Goal: Task Accomplishment & Management: Use online tool/utility

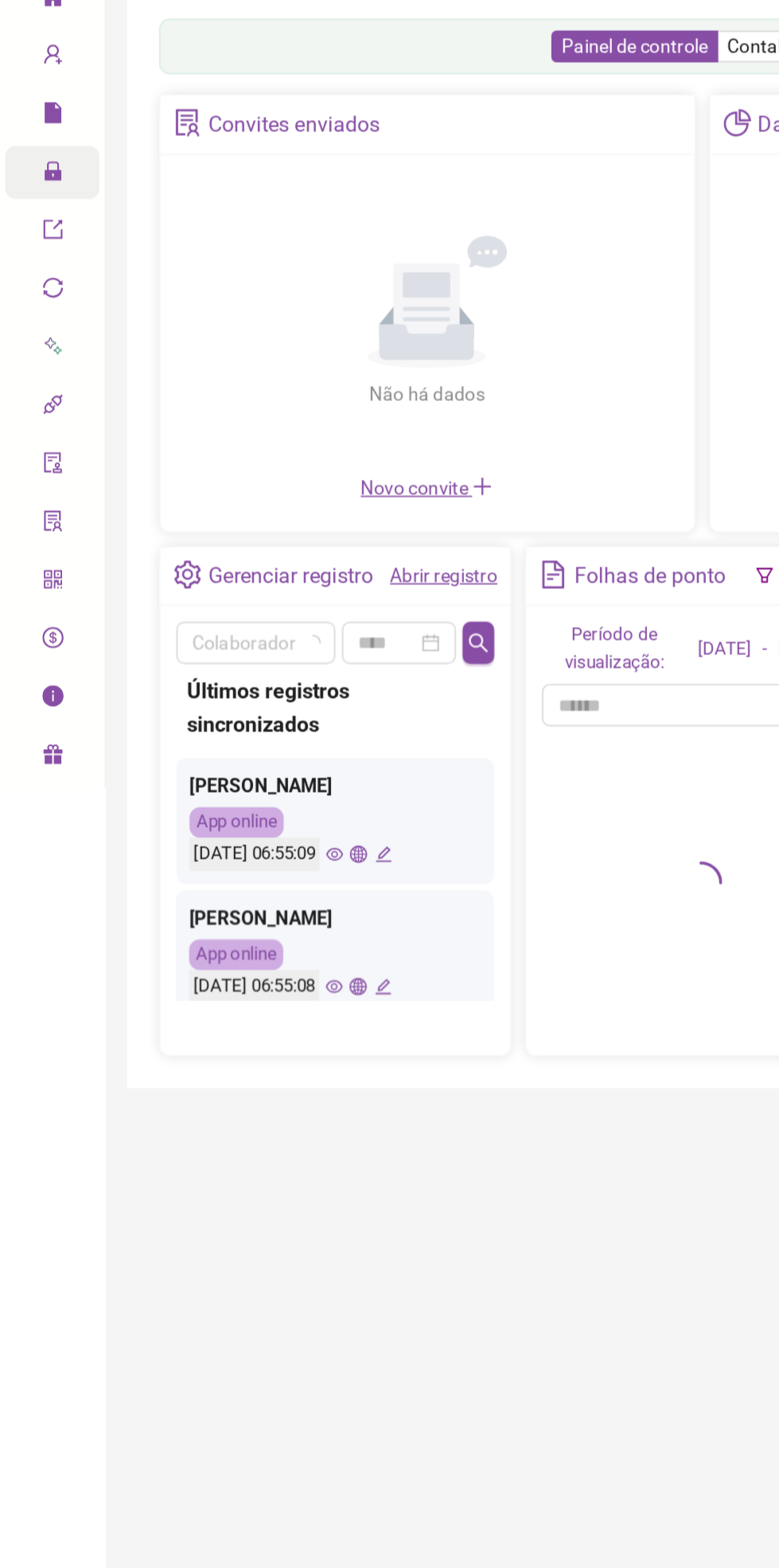
click at [42, 164] on icon at bounding box center [43, 164] width 8 height 0
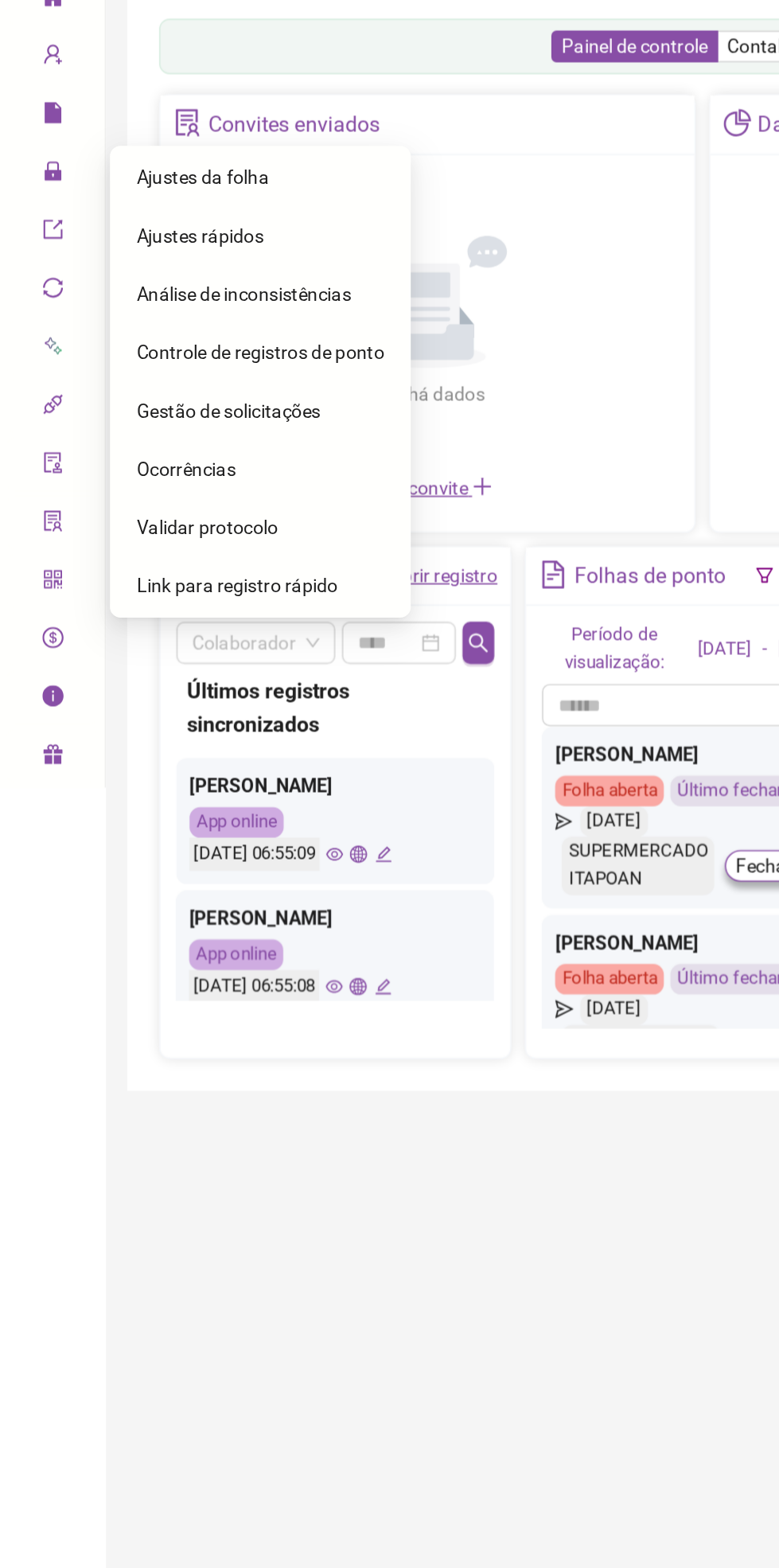
click at [196, 173] on div "Ajustes da folha" at bounding box center [156, 167] width 149 height 32
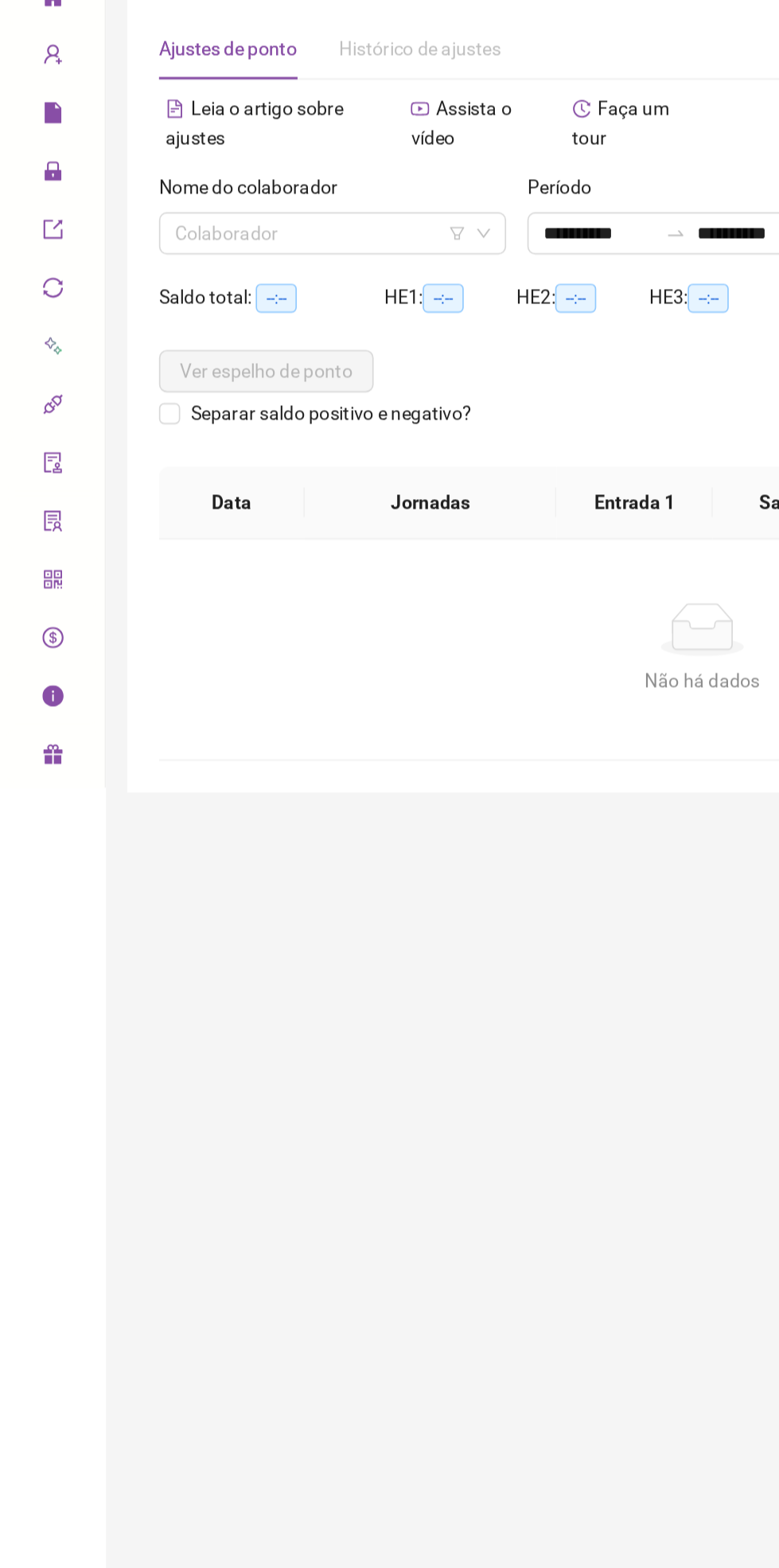
type input "**********"
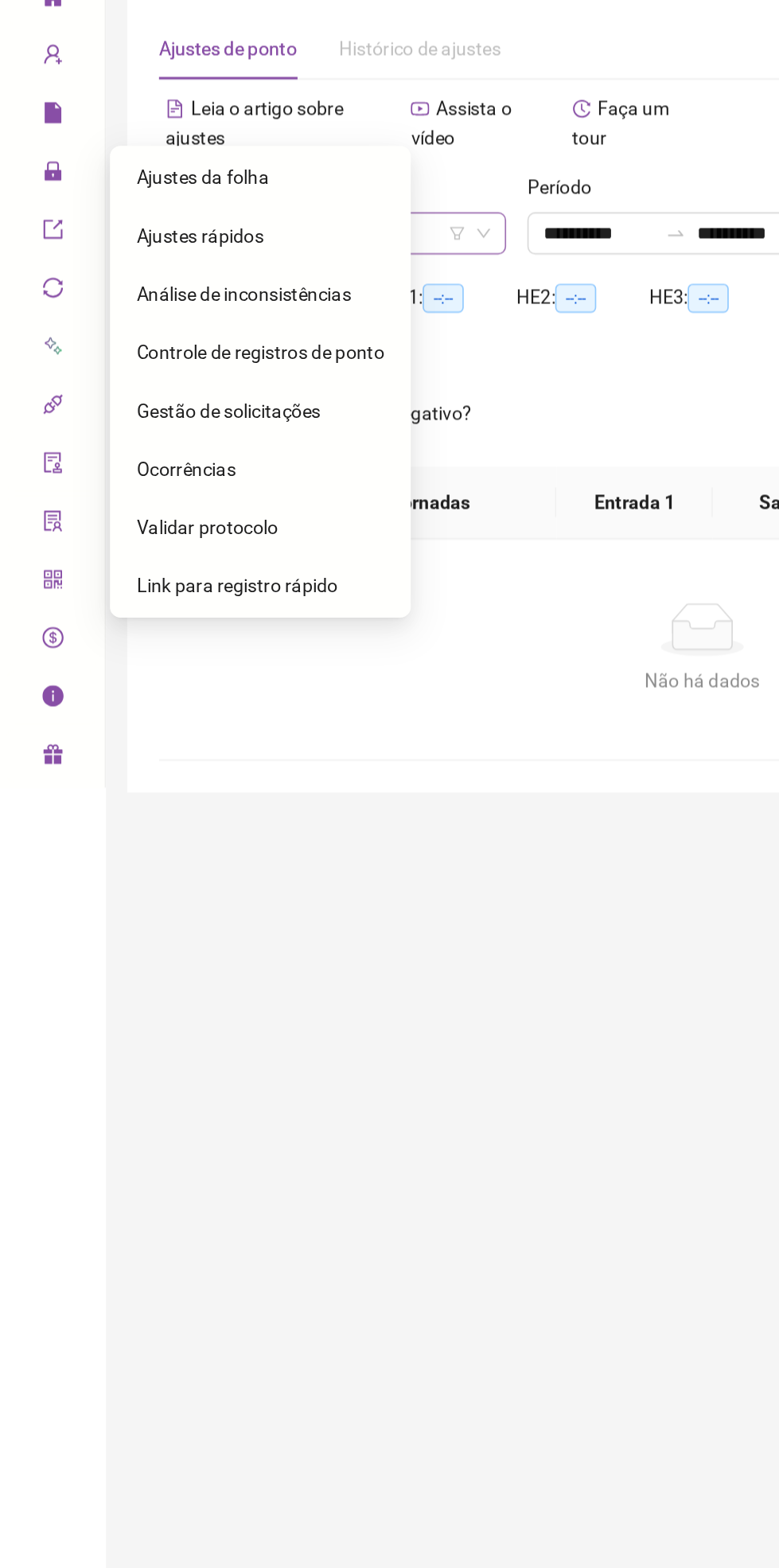
click at [302, 202] on div "Colaborador" at bounding box center [199, 201] width 208 height 25
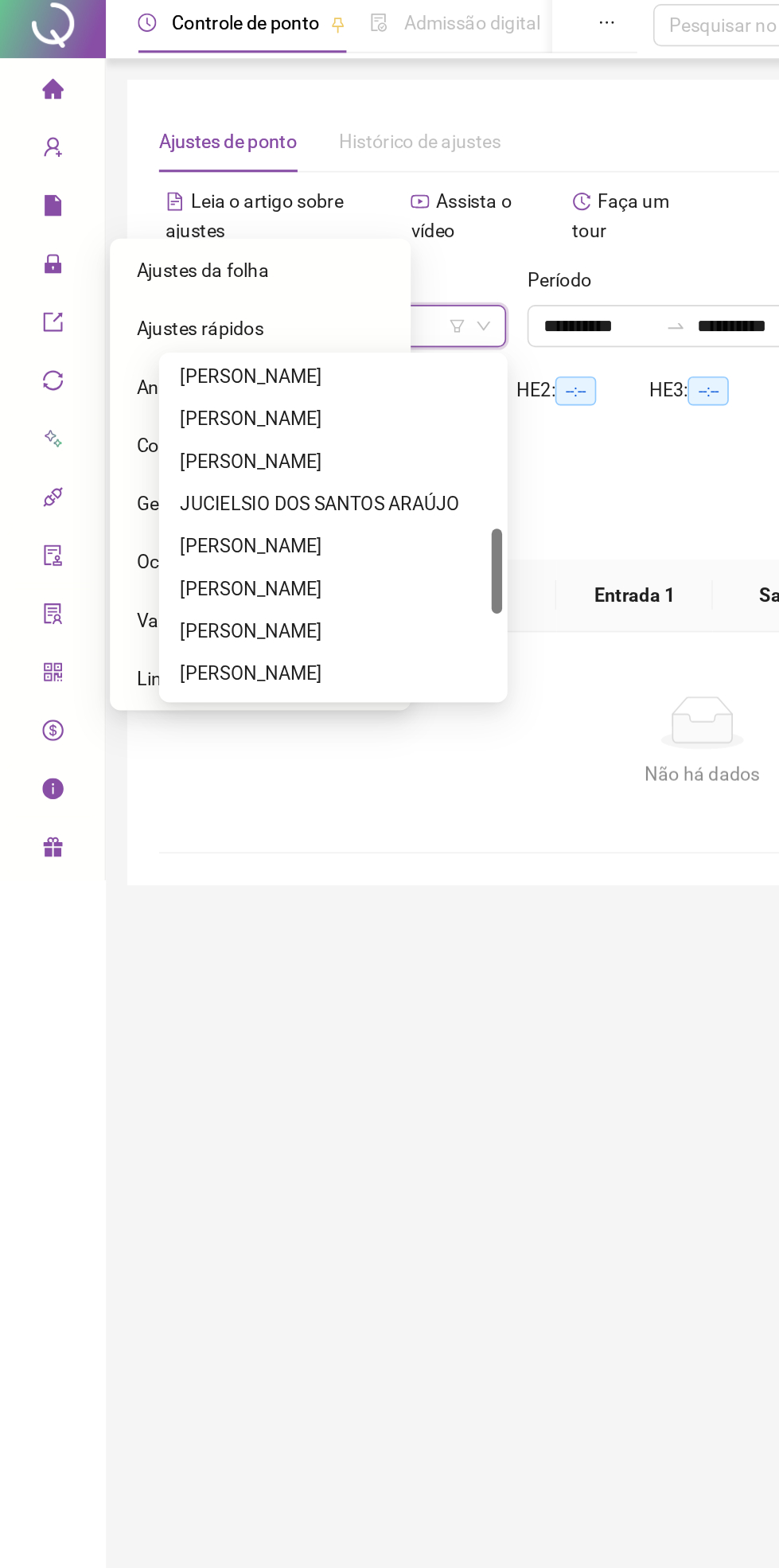
scroll to position [410, 0]
click at [221, 336] on div "LAÍS XAVIER OLIVEIRA SANTOS" at bounding box center [200, 331] width 184 height 18
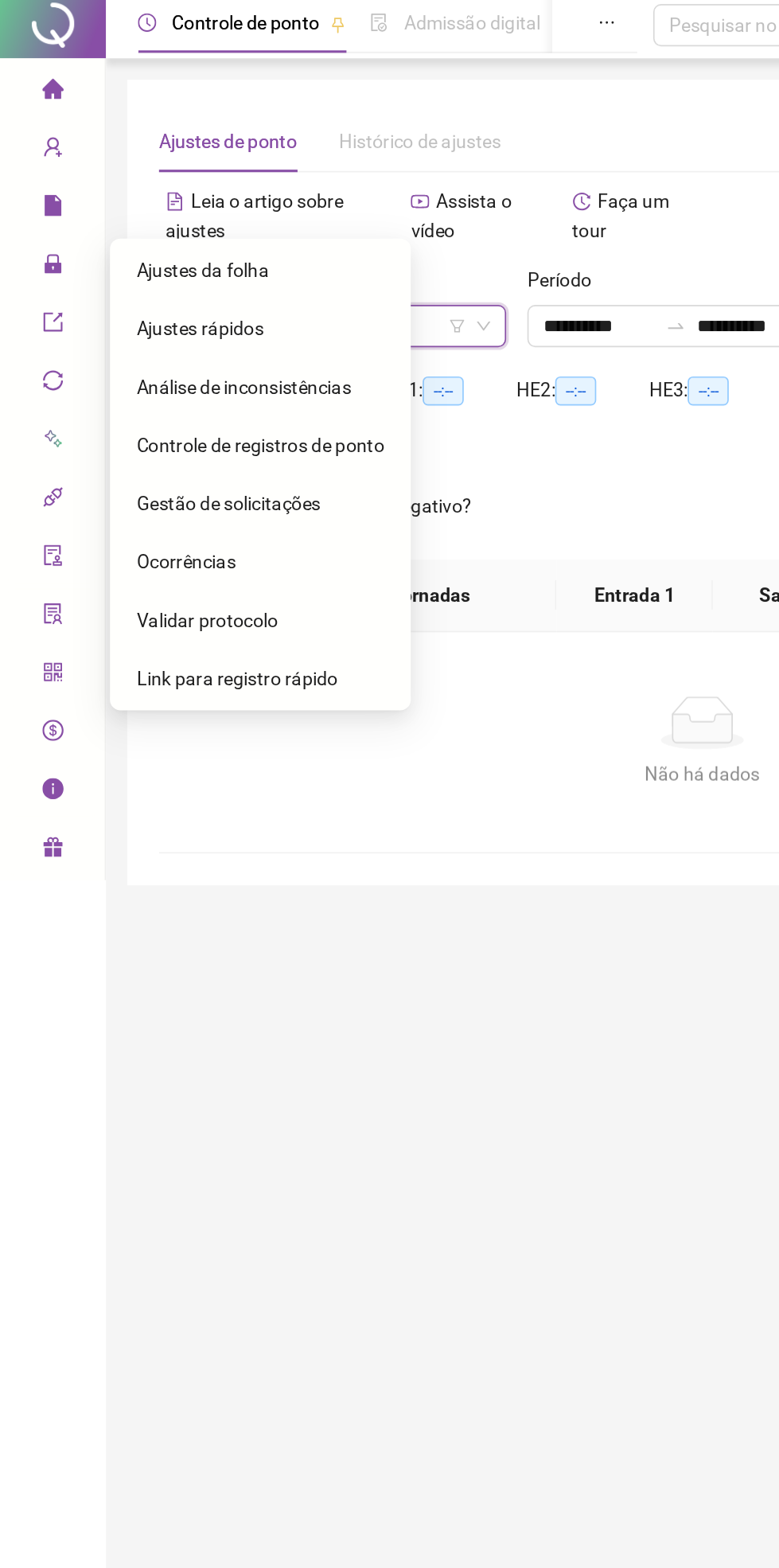
click at [221, 342] on div "Ocorrências" at bounding box center [156, 342] width 149 height 32
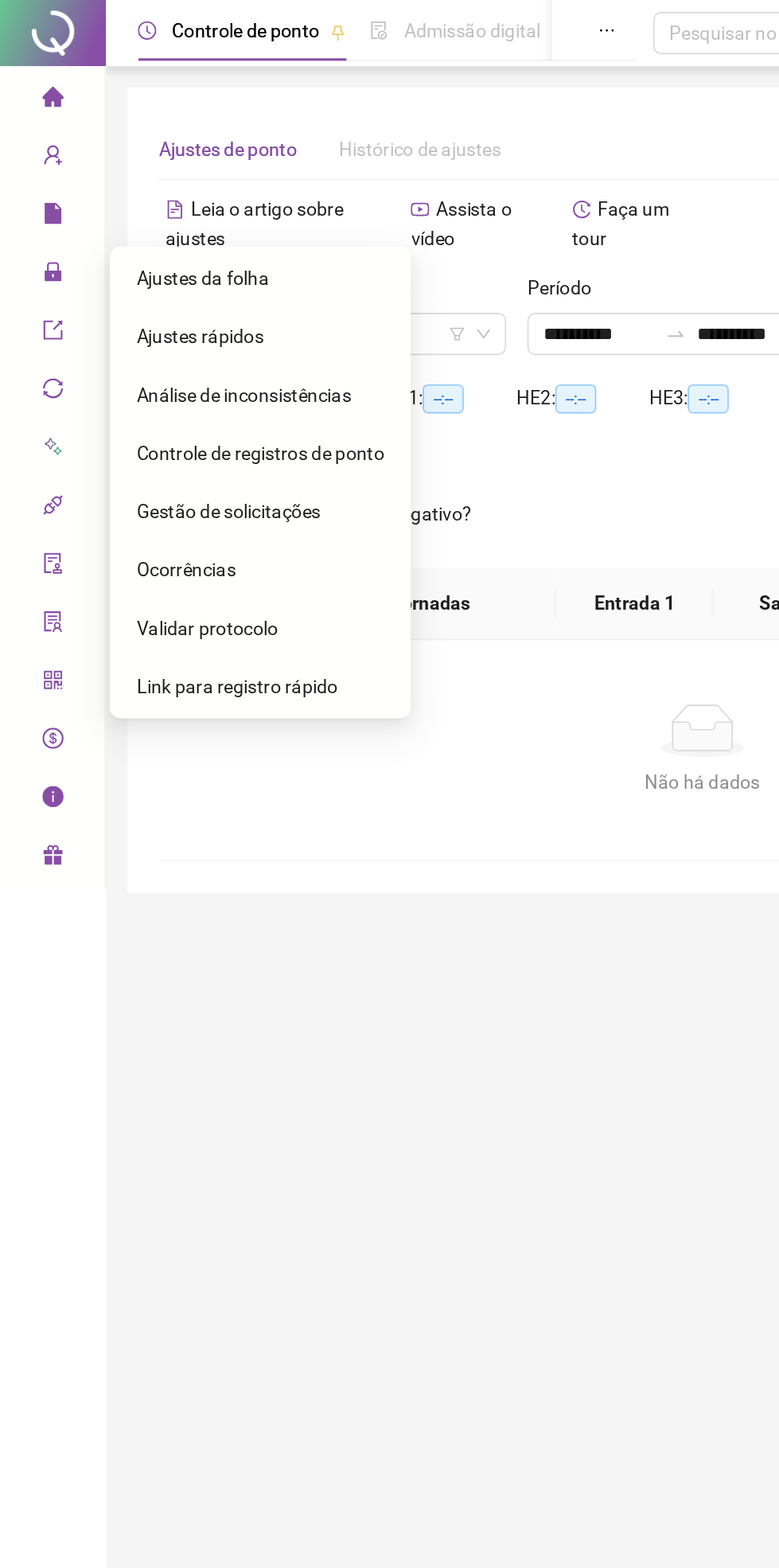
type input "**********"
click at [302, 204] on div "Colaborador" at bounding box center [199, 201] width 208 height 25
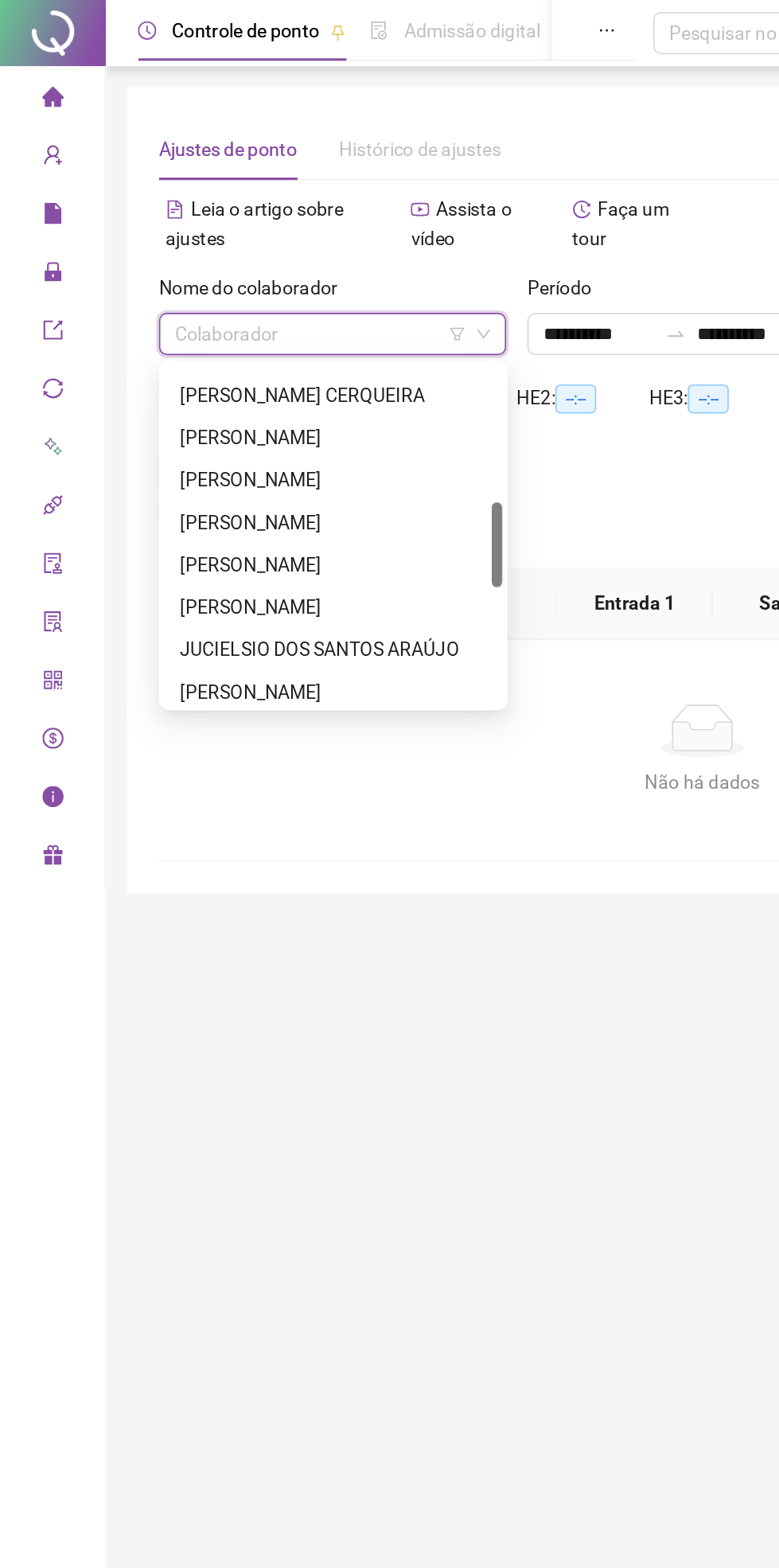
scroll to position [326, 0]
click at [246, 401] on div "JUCIELSIO DOS SANTOS ARAÚJO" at bounding box center [200, 390] width 203 height 25
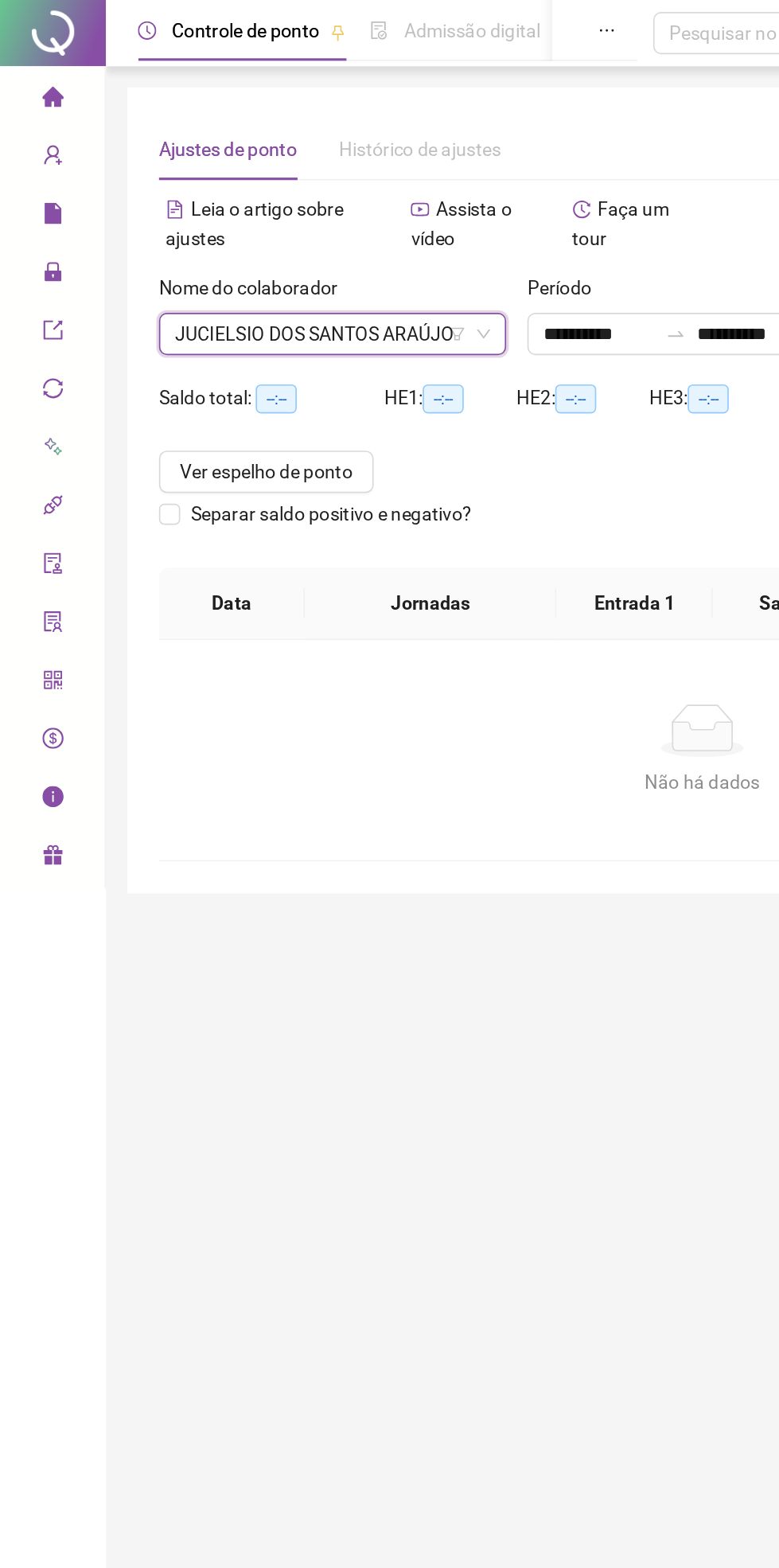
click at [241, 205] on span "JUCIELSIO DOS SANTOS ARAÚJO" at bounding box center [200, 201] width 189 height 24
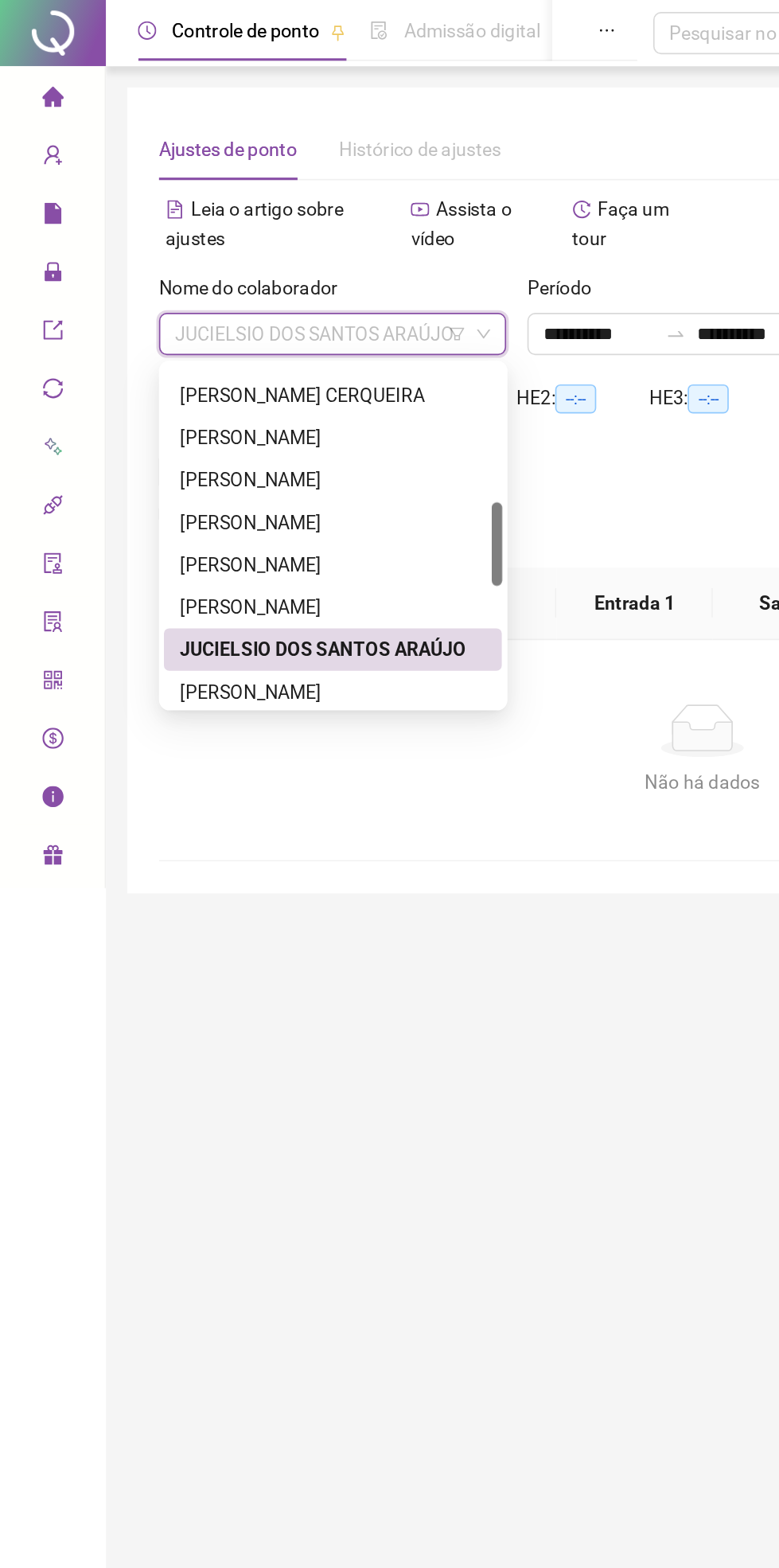
click at [229, 420] on div "LAÍS XAVIER OLIVEIRA SANTOS" at bounding box center [200, 415] width 184 height 18
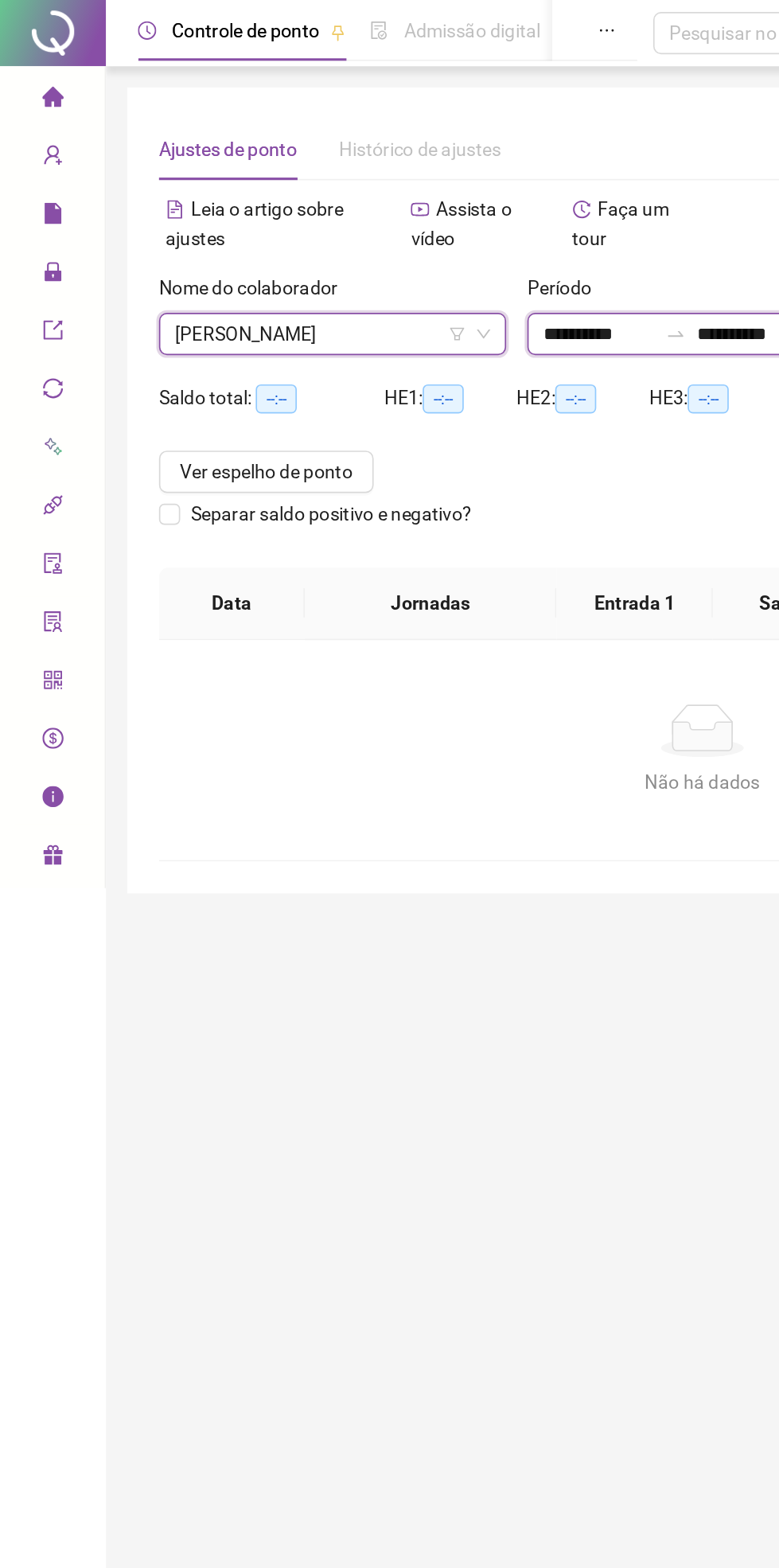
click at [369, 206] on input "**********" at bounding box center [359, 200] width 67 height 18
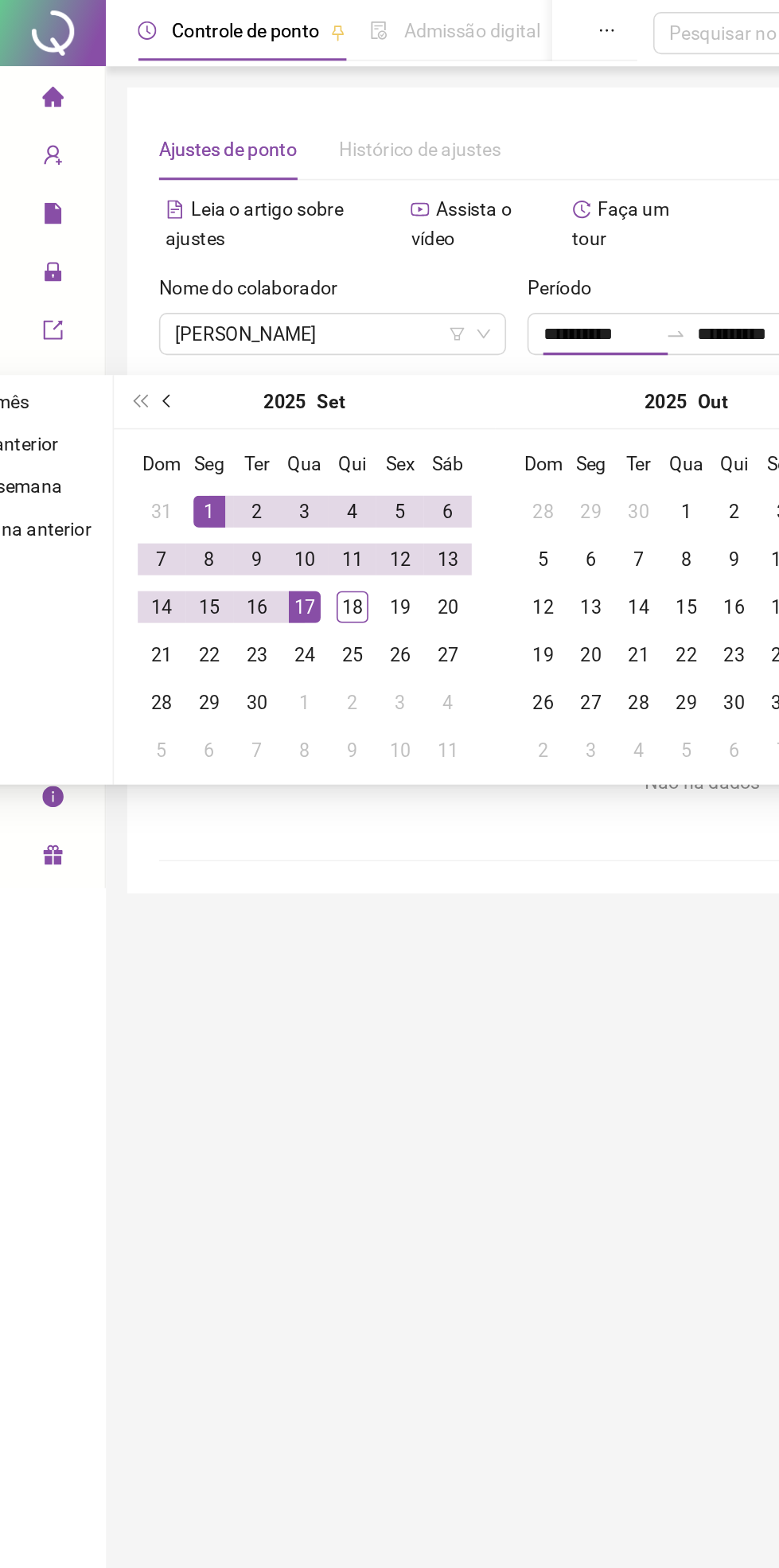
click at [104, 240] on span "prev-year" at bounding box center [102, 242] width 8 height 8
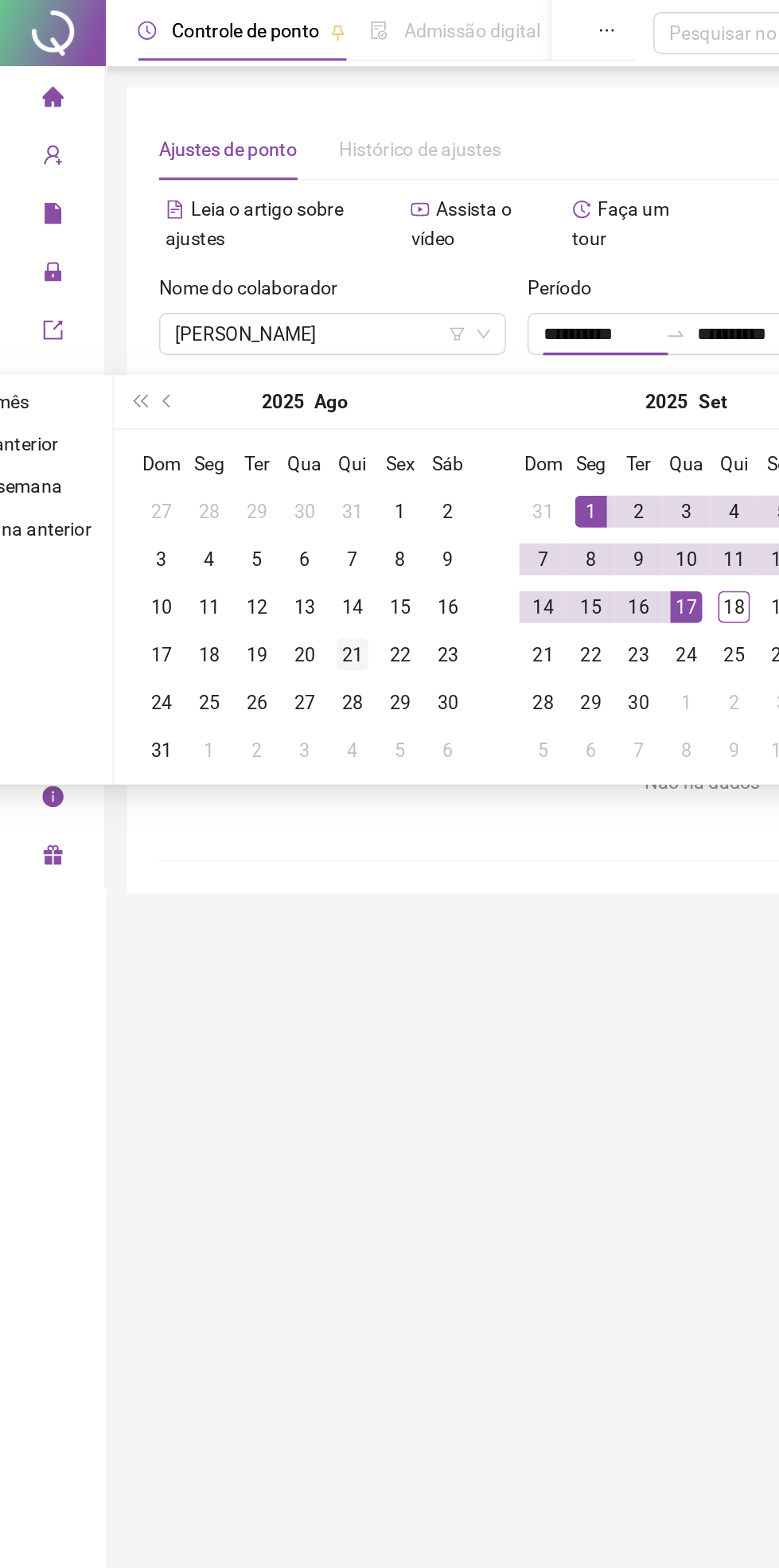
click at [220, 391] on div "21" at bounding box center [211, 393] width 19 height 19
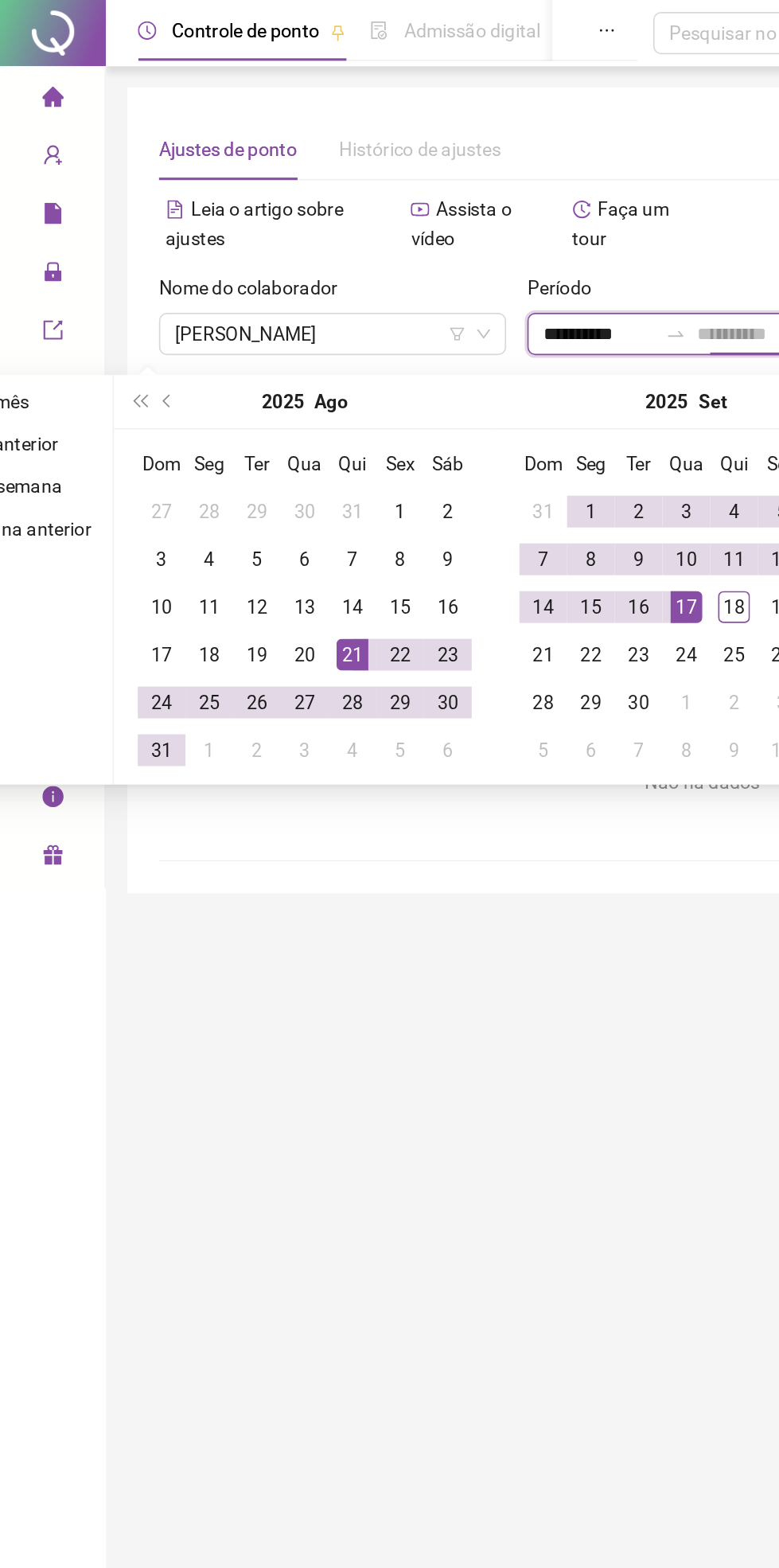
type input "**********"
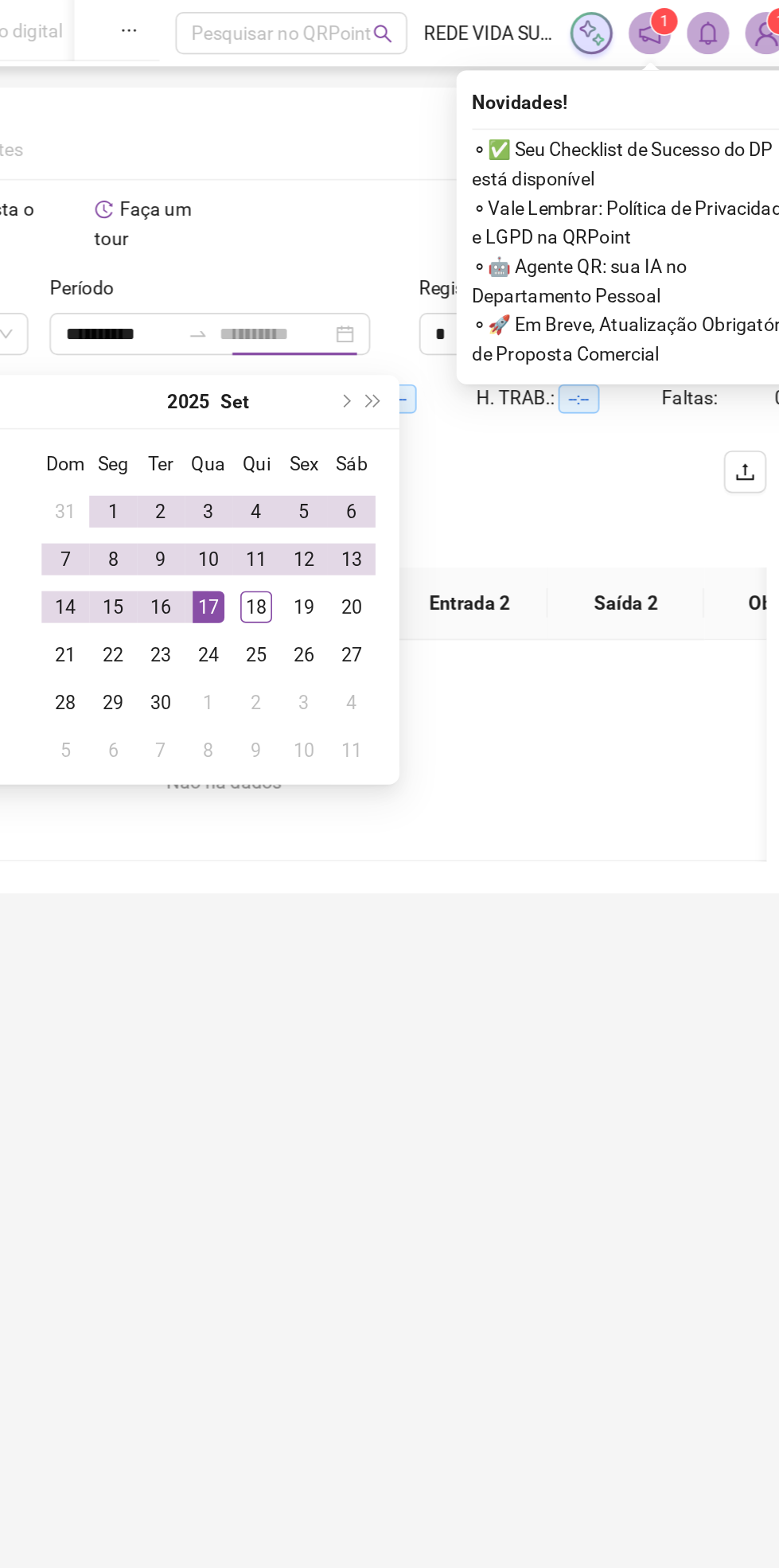
click at [417, 373] on td "17" at bounding box center [412, 365] width 28 height 28
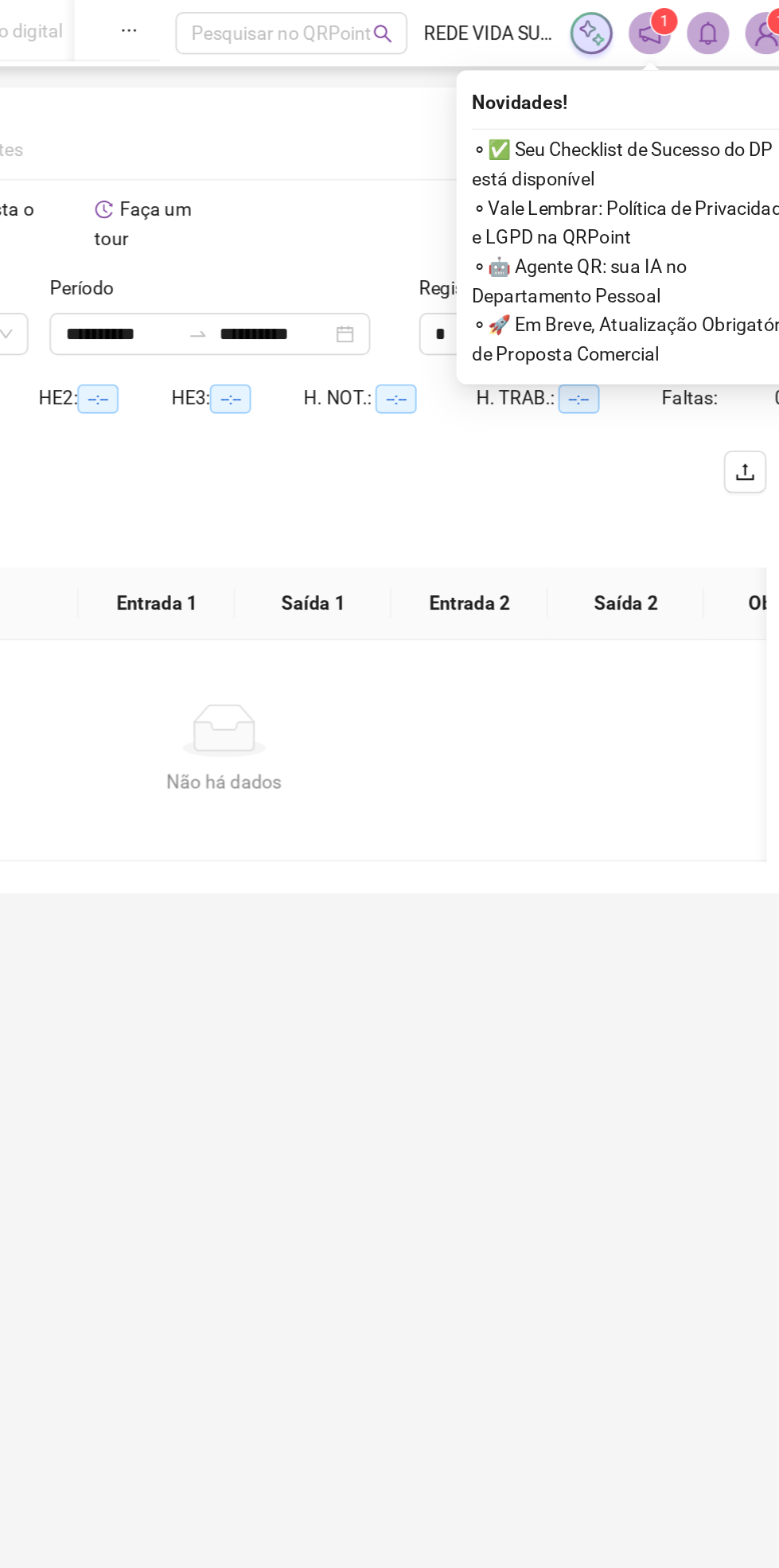
scroll to position [0, 0]
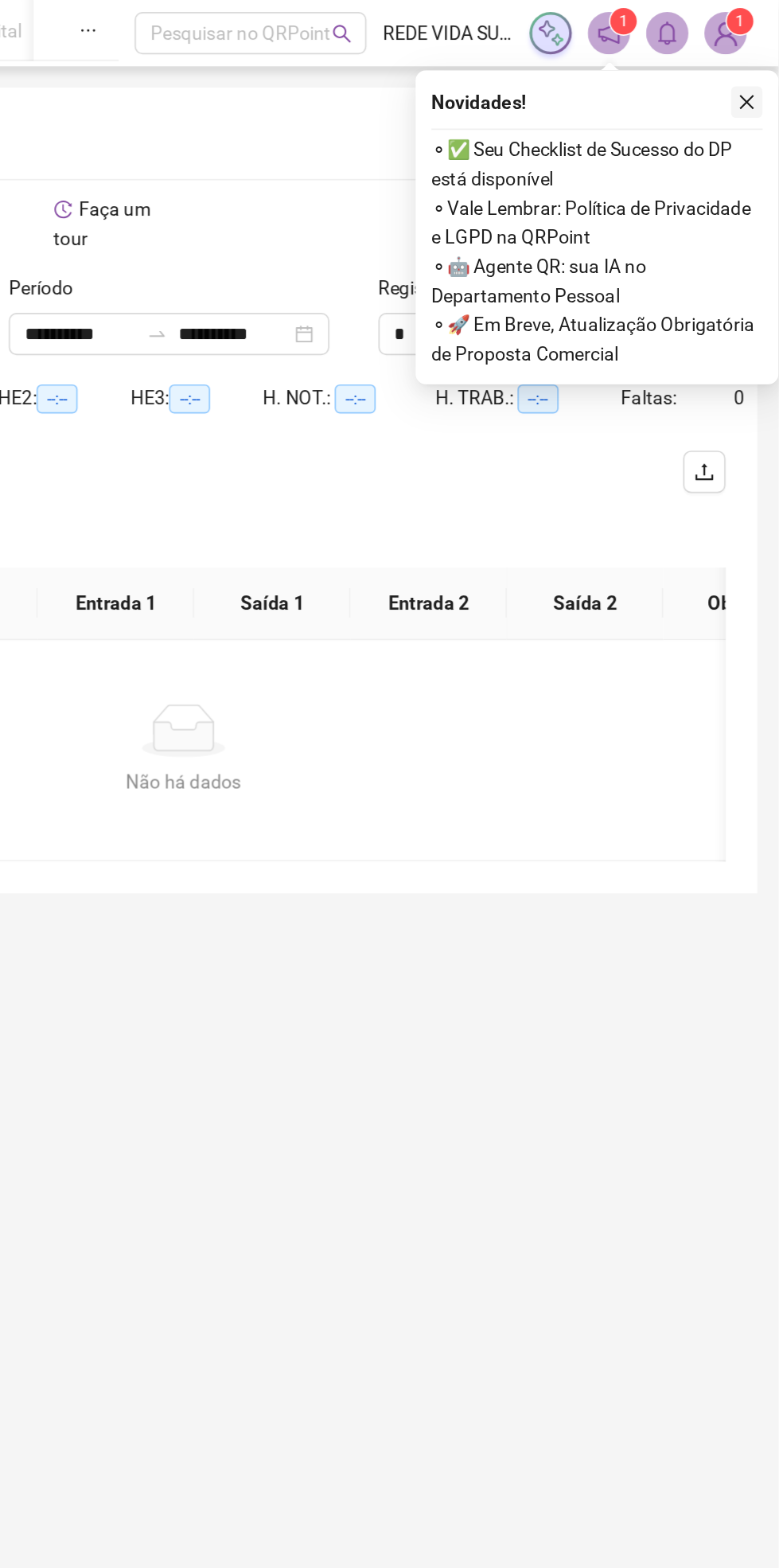
click at [759, 60] on icon "close" at bounding box center [760, 62] width 8 height 8
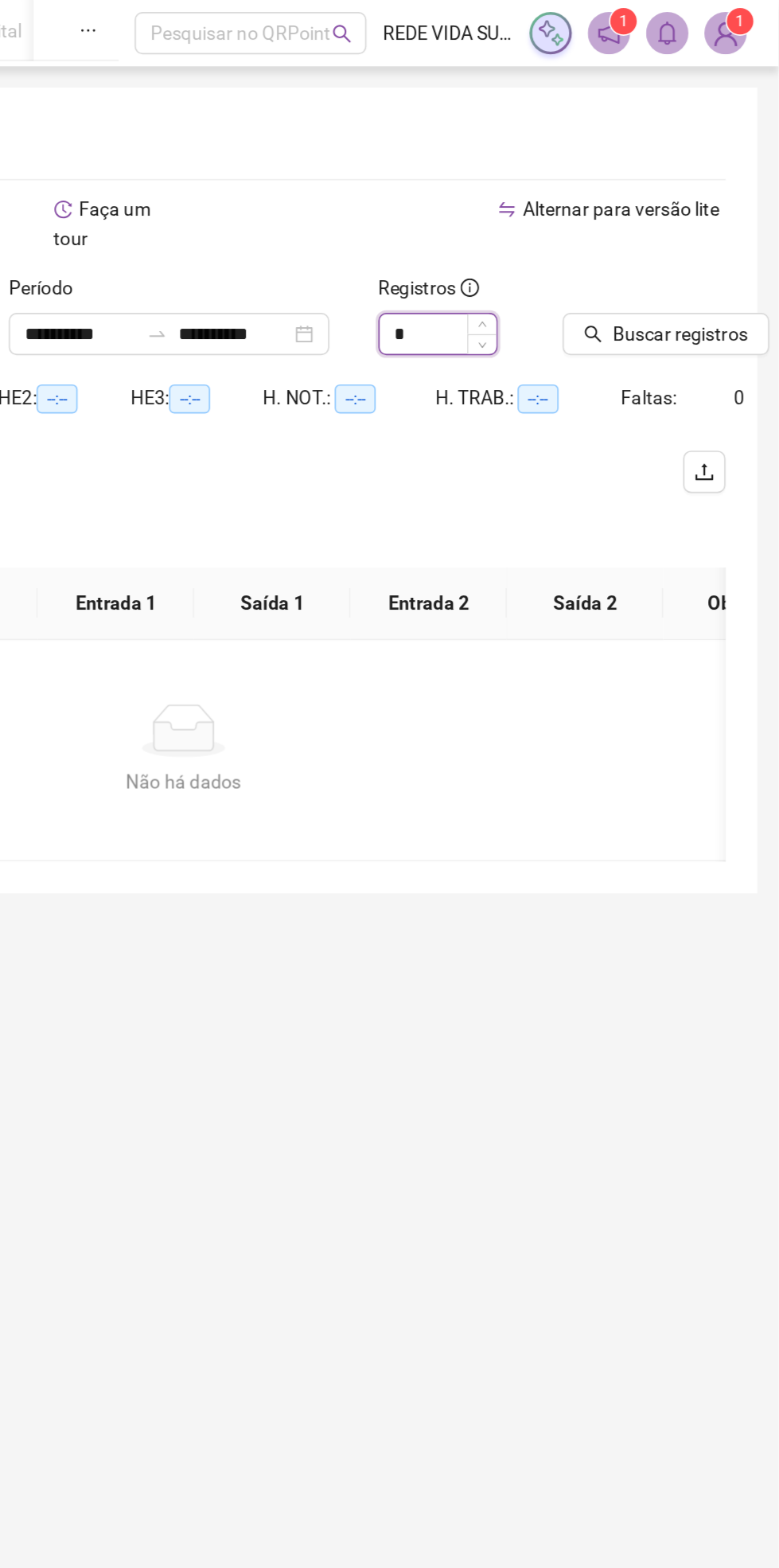
click at [595, 200] on input "*" at bounding box center [574, 201] width 70 height 24
click at [601, 193] on icon "up" at bounding box center [601, 196] width 6 height 6
type input "*"
click at [722, 208] on span "Buscar registros" at bounding box center [720, 200] width 81 height 18
